Goal: Task Accomplishment & Management: Use online tool/utility

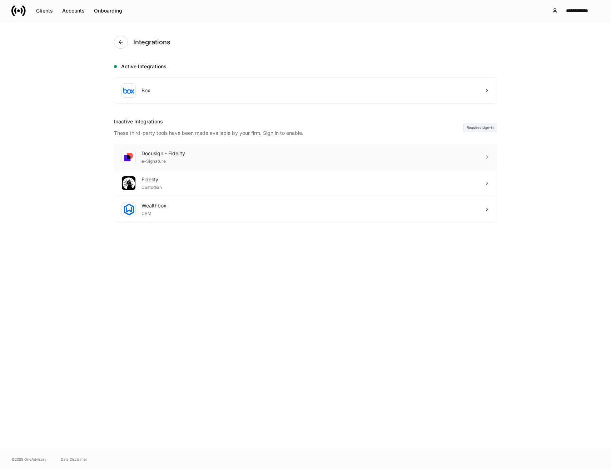
click at [441, 160] on div "Docusign - Fidelity e-Signature" at bounding box center [305, 157] width 383 height 26
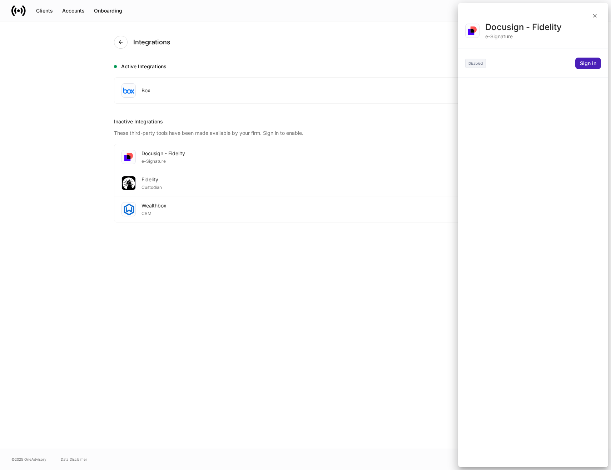
click at [596, 64] on div "Sign in" at bounding box center [588, 63] width 16 height 5
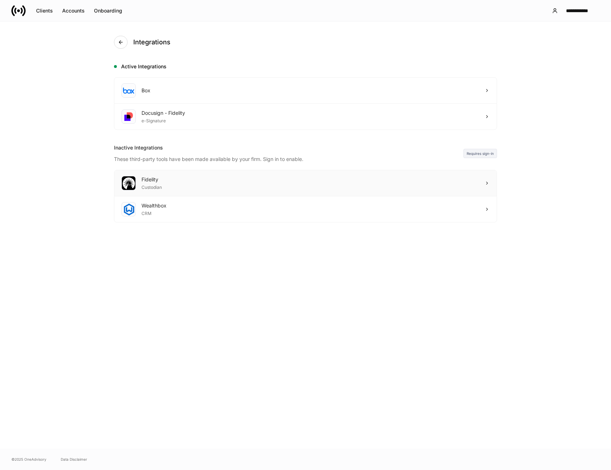
click at [190, 186] on div "Fidelity Custodian" at bounding box center [305, 183] width 383 height 26
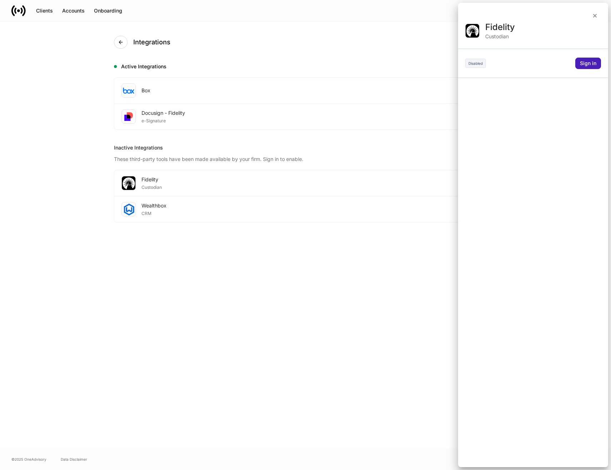
click at [588, 65] on div "Sign in" at bounding box center [588, 63] width 16 height 5
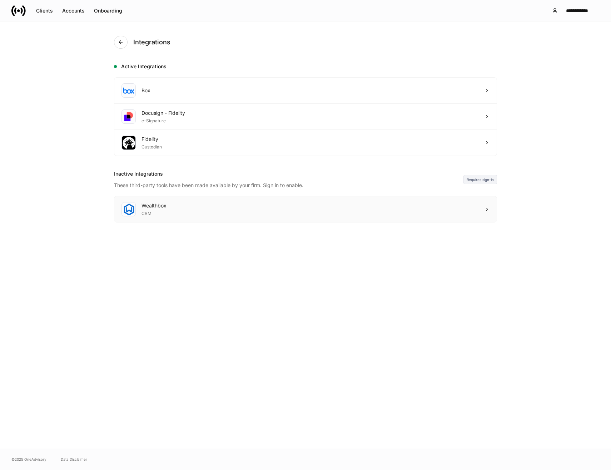
click at [338, 211] on div "Wealthbox CRM" at bounding box center [305, 209] width 383 height 26
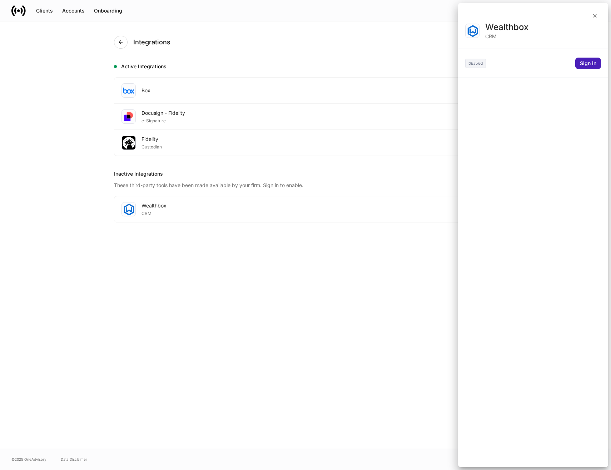
click at [587, 63] on div "Sign in" at bounding box center [588, 63] width 16 height 5
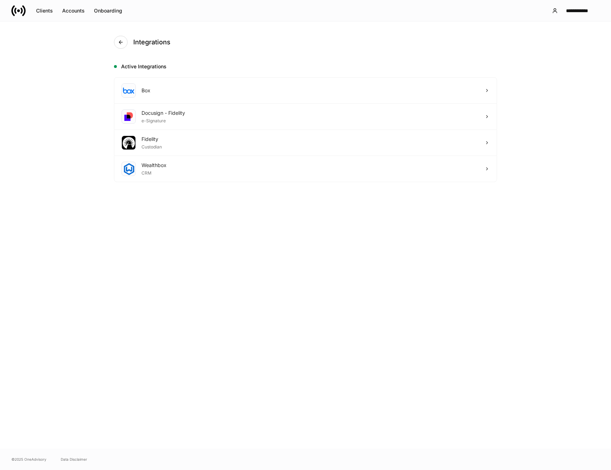
click at [336, 253] on div "Integrations Active Integrations Box Docusign - Fidelity e-Signature Fidelity C…" at bounding box center [305, 234] width 429 height 427
click at [39, 10] on div "Clients" at bounding box center [44, 10] width 17 height 5
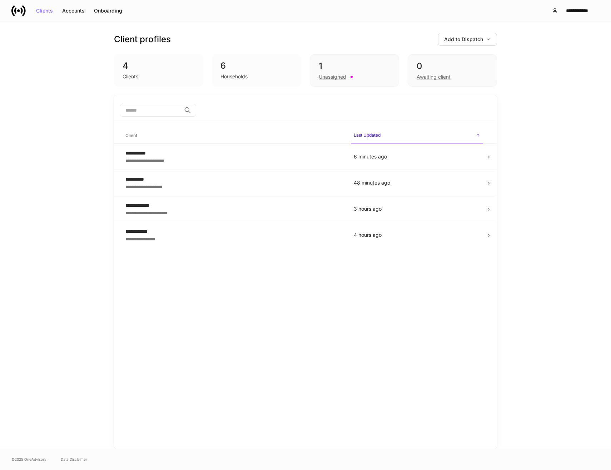
click at [65, 108] on div "**********" at bounding box center [305, 234] width 611 height 427
